Goal: Navigation & Orientation: Find specific page/section

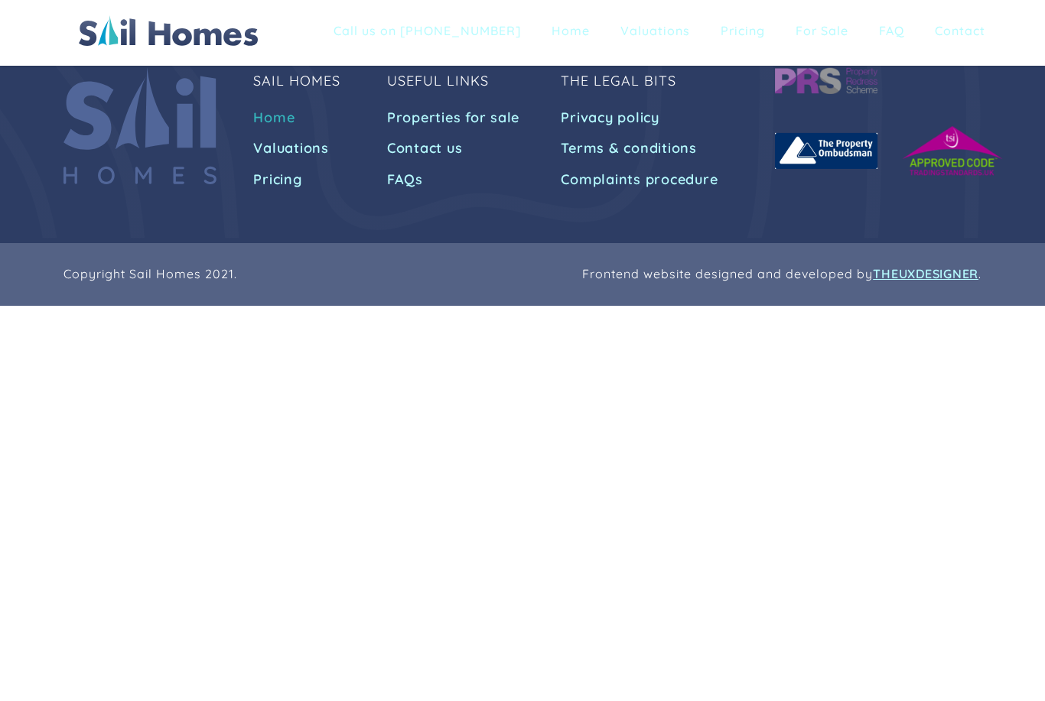
click at [282, 112] on link "Home" at bounding box center [276, 118] width 46 height 28
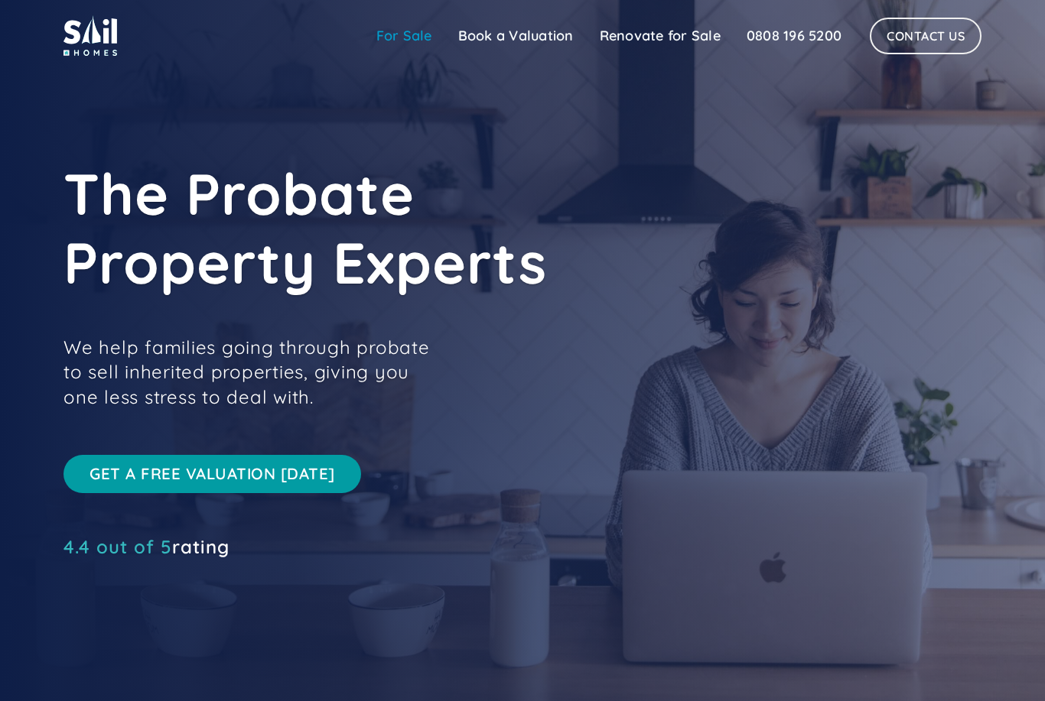
click at [407, 42] on link "For Sale" at bounding box center [404, 36] width 82 height 31
click at [405, 38] on link "For Sale" at bounding box center [404, 36] width 82 height 31
